Goal: Check status: Check status

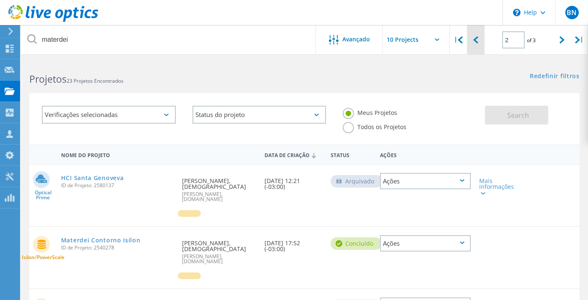
click at [479, 38] on div at bounding box center [475, 40] width 17 height 30
type input "1"
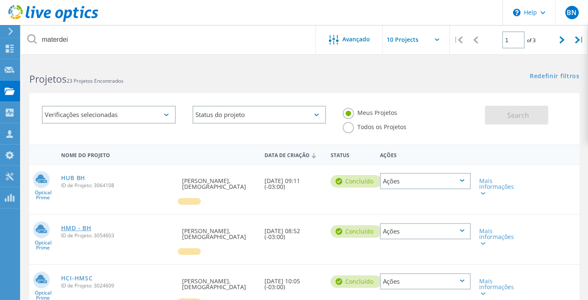
click at [92, 226] on link "HMD - BH" at bounding box center [76, 229] width 31 height 6
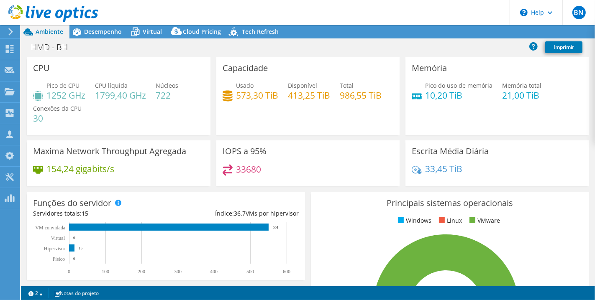
select select "USD"
click at [147, 34] on span "Virtual" at bounding box center [152, 32] width 19 height 8
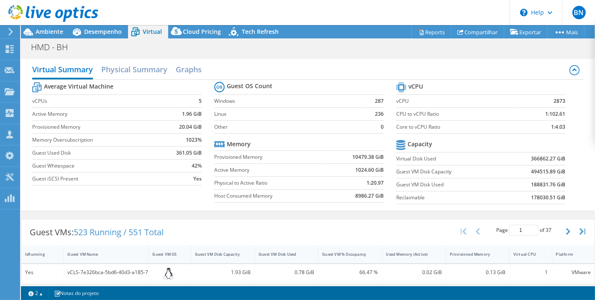
click at [42, 25] on div at bounding box center [49, 14] width 98 height 28
click at [42, 36] on div "Ambiente" at bounding box center [45, 31] width 49 height 13
